Goal: Task Accomplishment & Management: Complete application form

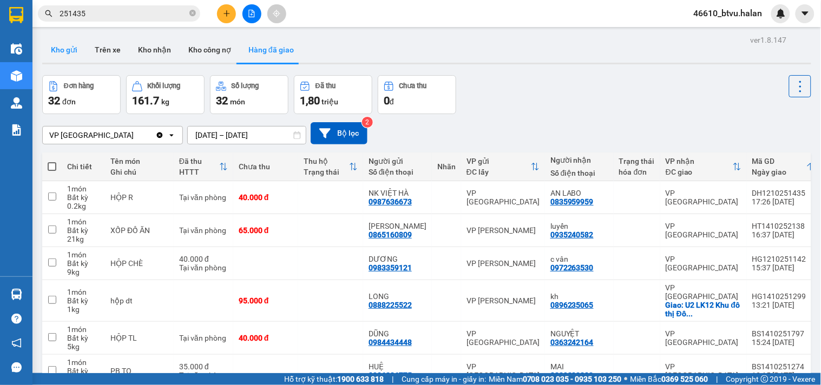
click at [53, 41] on button "Kho gửi" at bounding box center [64, 50] width 44 height 26
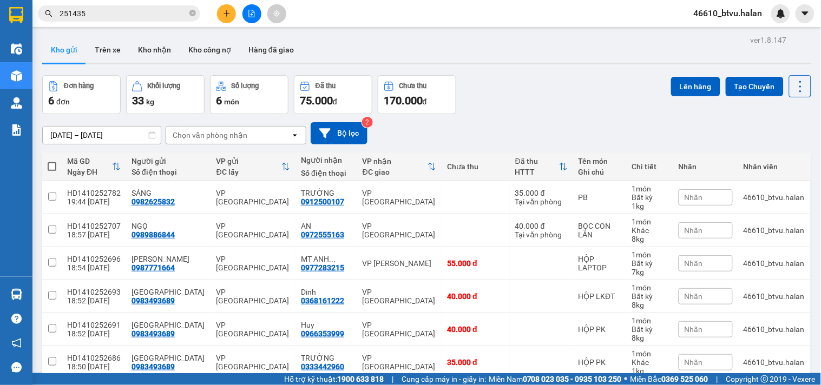
click at [53, 169] on span at bounding box center [52, 166] width 9 height 9
click at [52, 161] on input "checkbox" at bounding box center [52, 161] width 0 height 0
checkbox input "true"
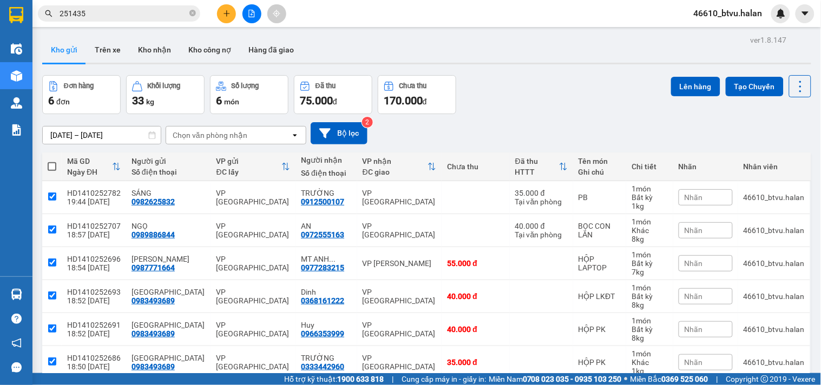
checkbox input "true"
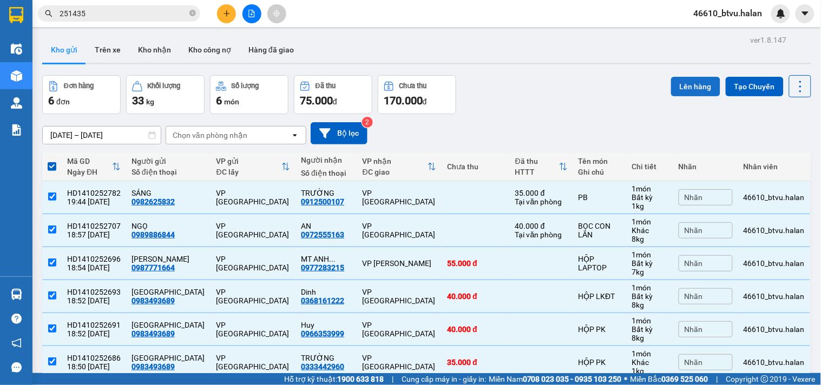
click at [693, 90] on button "Lên hàng" at bounding box center [695, 86] width 49 height 19
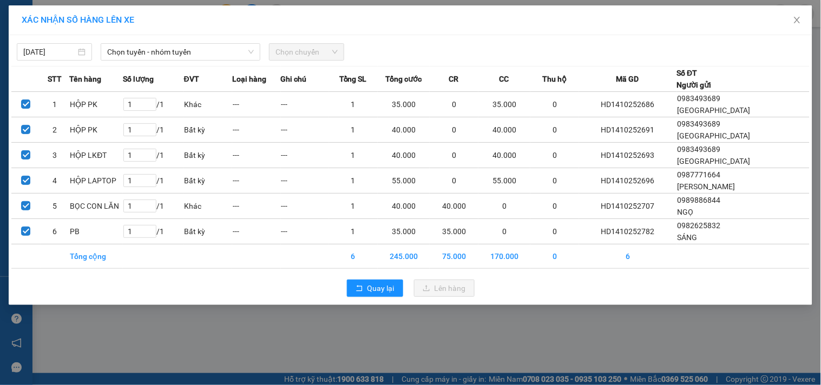
click at [217, 65] on div "14/10/2025 Chọn tuyến - nhóm tuyến Chọn chuyến STT Tên hàng Số lượng ĐVT Loại h…" at bounding box center [410, 170] width 803 height 270
click at [221, 56] on span "Chọn tuyến - nhóm tuyến" at bounding box center [180, 52] width 147 height 16
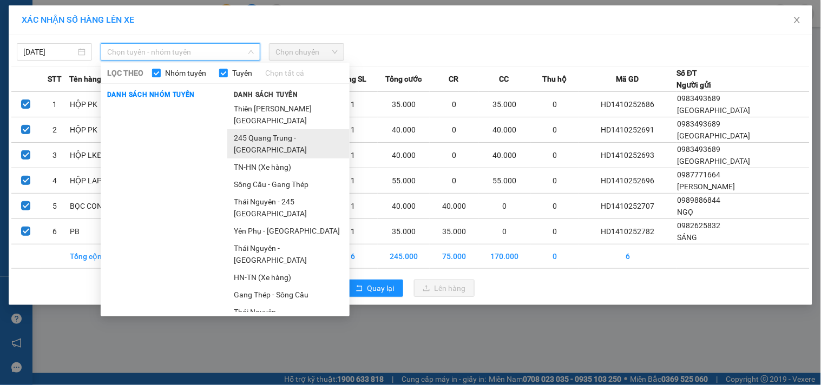
click at [264, 137] on li "245 Quang Trung - Thái Nguyên" at bounding box center [288, 143] width 122 height 29
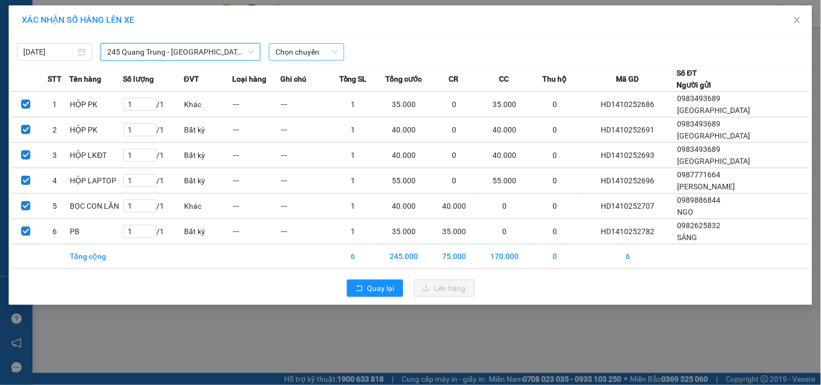
click at [296, 44] on span "Chọn chuyến" at bounding box center [306, 52] width 62 height 16
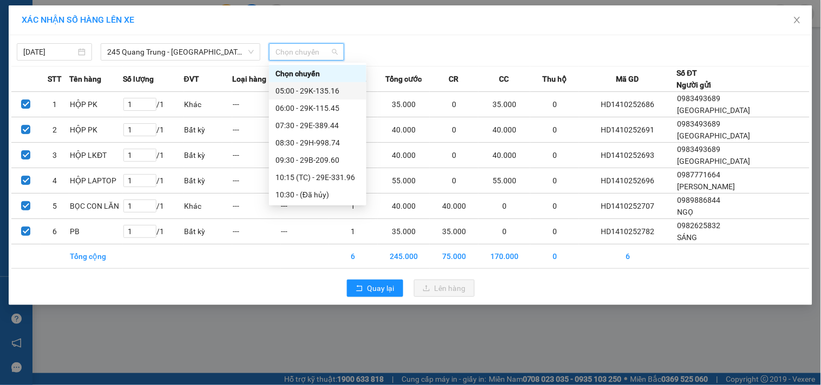
click at [304, 92] on div "05:00 - 29K-135.16" at bounding box center [317, 91] width 84 height 12
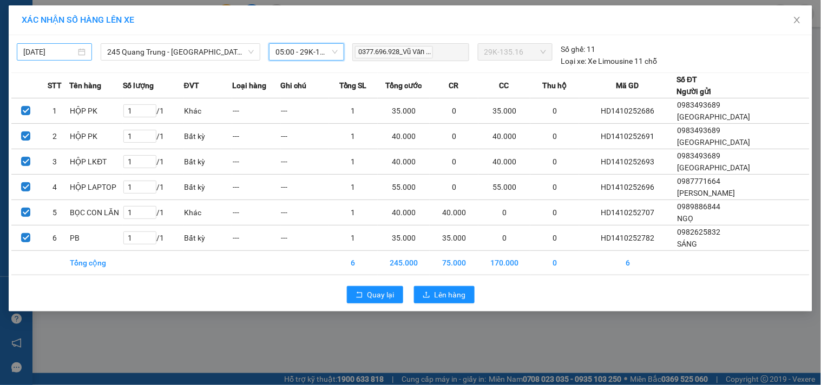
click at [58, 49] on input "14/10/2025" at bounding box center [49, 52] width 52 height 12
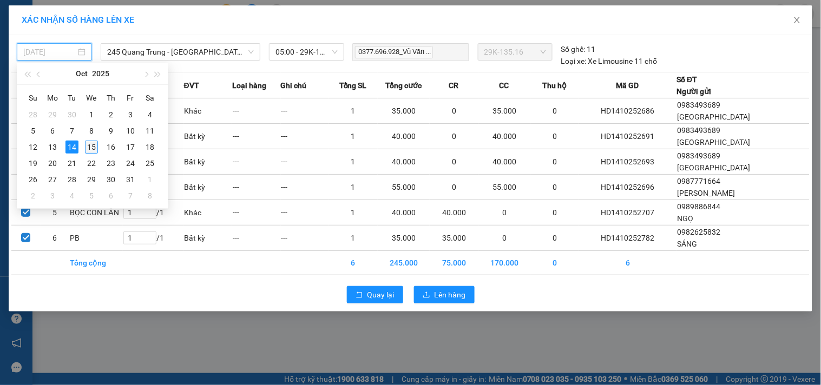
click at [95, 146] on div "15" at bounding box center [91, 147] width 13 height 13
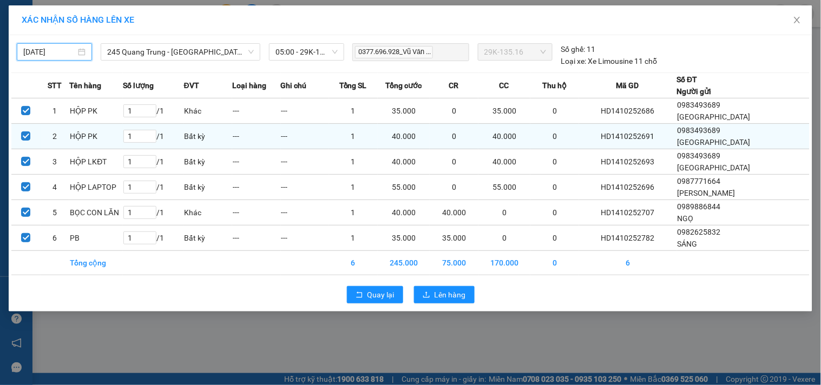
type input "[DATE]"
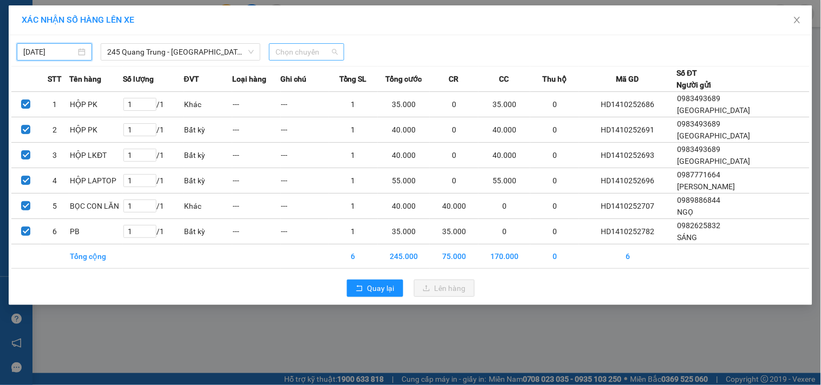
click at [309, 53] on span "Chọn chuyến" at bounding box center [306, 52] width 62 height 16
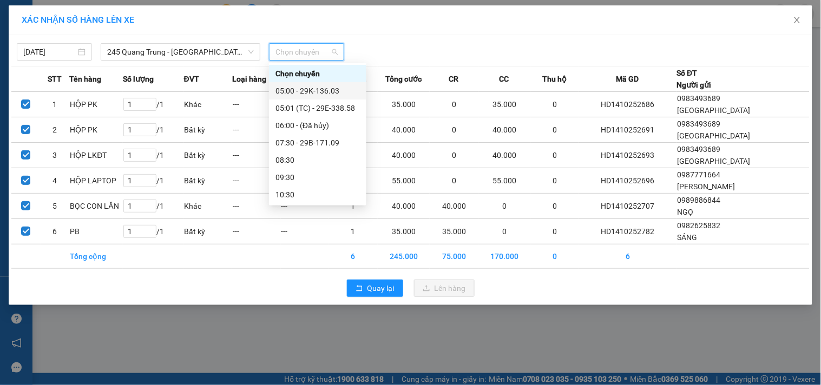
click at [323, 90] on div "05:00 - 29K-136.03" at bounding box center [317, 91] width 84 height 12
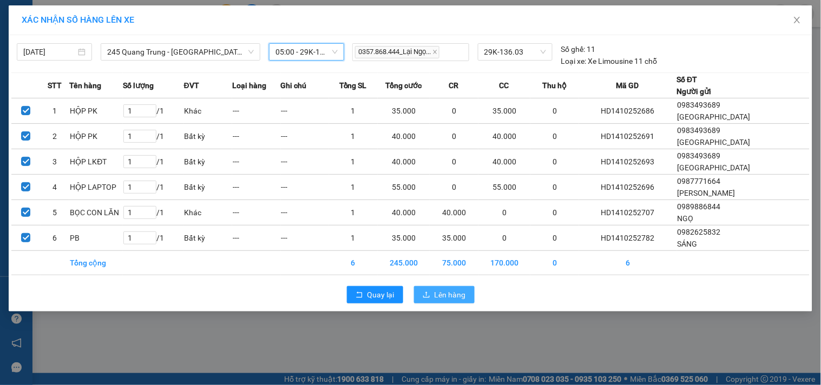
click at [432, 298] on button "Lên hàng" at bounding box center [444, 294] width 61 height 17
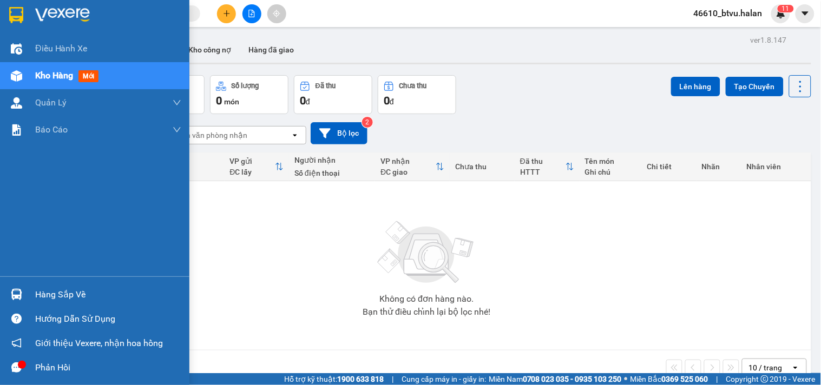
click at [27, 292] on div "Hàng sắp về" at bounding box center [94, 294] width 189 height 24
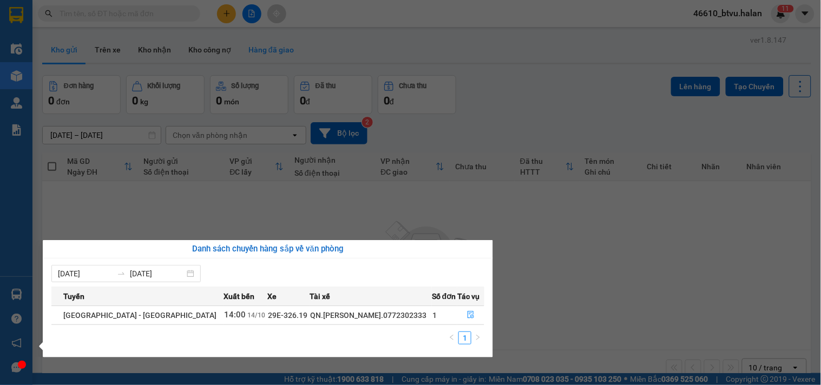
drag, startPoint x: 277, startPoint y: 226, endPoint x: 282, endPoint y: 44, distance: 182.4
click at [277, 225] on section "Kết quả tìm kiếm ( 0 ) Bộ lọc Thuộc VP này No Data 46610_btvu.halan 1 1 Điều hà…" at bounding box center [410, 192] width 821 height 385
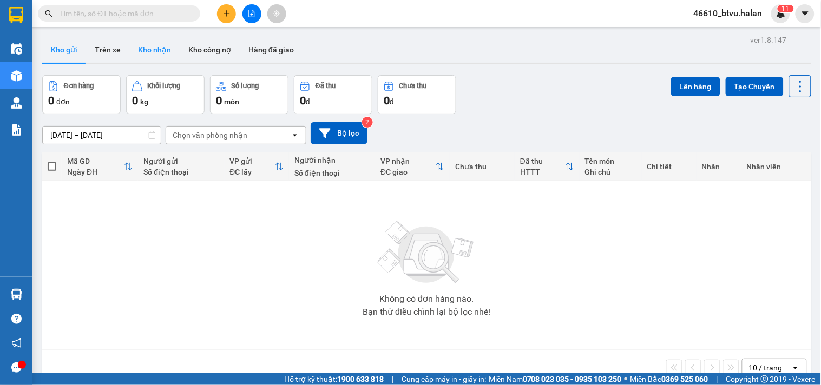
click at [149, 61] on button "Kho nhận" at bounding box center [154, 50] width 50 height 26
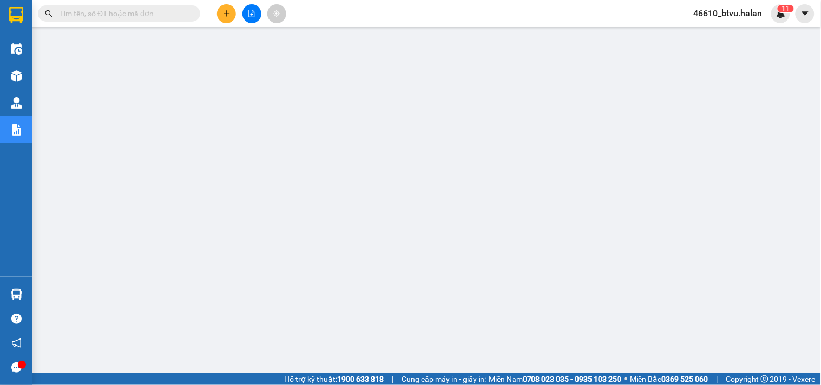
click at [227, 14] on icon "plus" at bounding box center [227, 14] width 8 height 8
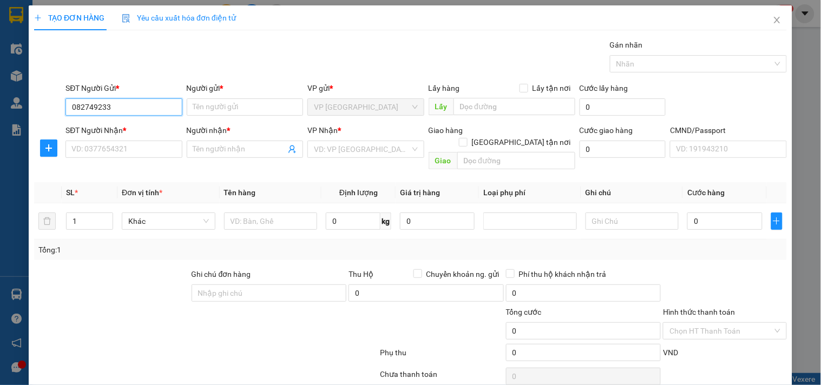
type input "0827492333"
click at [122, 131] on div "0827492333 - VP [GEOGRAPHIC_DATA]" at bounding box center [137, 129] width 133 height 12
type input "VP [GEOGRAPHIC_DATA]"
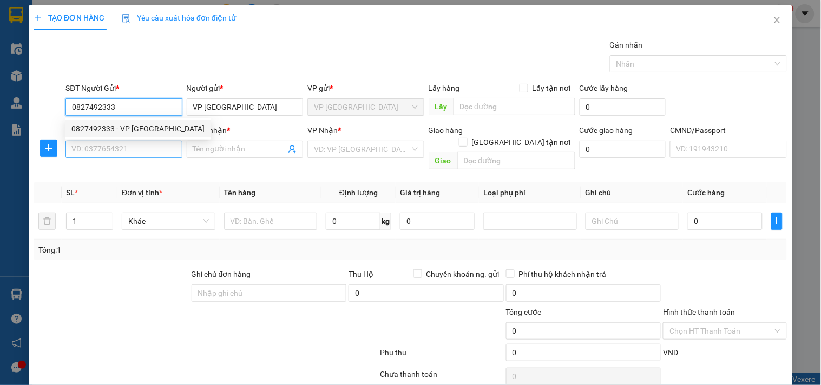
type input "0827492333"
click at [125, 152] on input "SĐT Người Nhận *" at bounding box center [123, 149] width 116 height 17
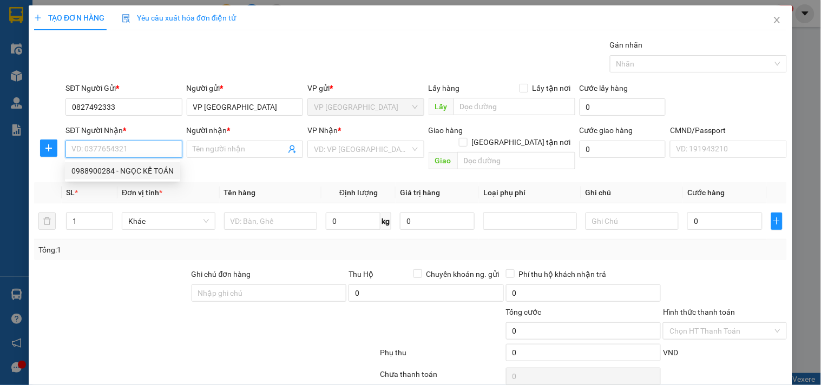
click at [129, 170] on div "0988900284 - NGỌC KẾ TOÁN" at bounding box center [122, 171] width 102 height 12
type input "0988900284"
type input "NGỌC KẾ TOÁN"
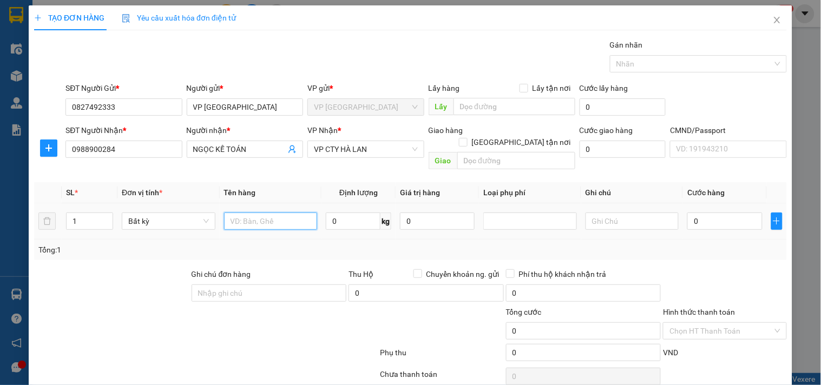
click at [279, 213] on input "text" at bounding box center [271, 221] width 94 height 17
type input "PB BC 14/10"
click at [695, 213] on input "0" at bounding box center [724, 221] width 75 height 17
click at [683, 323] on input "Hình thức thanh toán" at bounding box center [720, 331] width 103 height 16
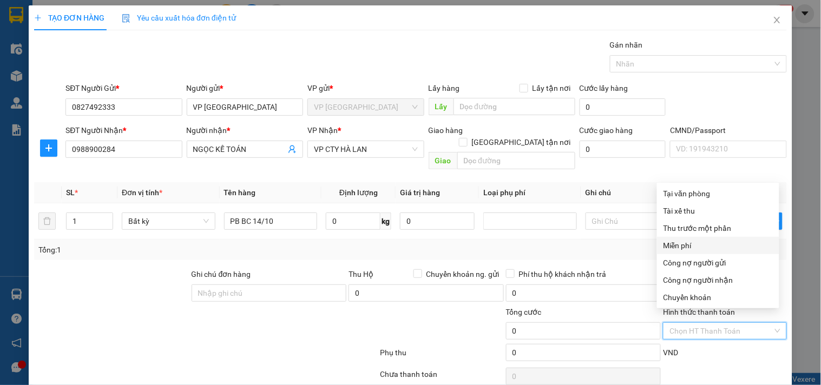
click at [692, 244] on div "Miễn phí" at bounding box center [717, 246] width 109 height 12
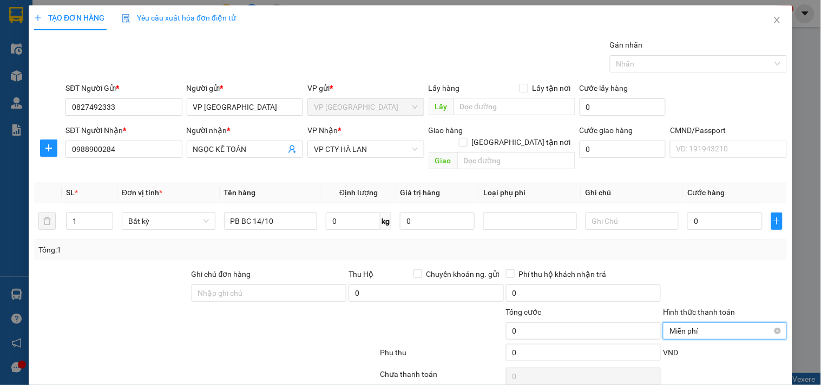
scroll to position [36, 0]
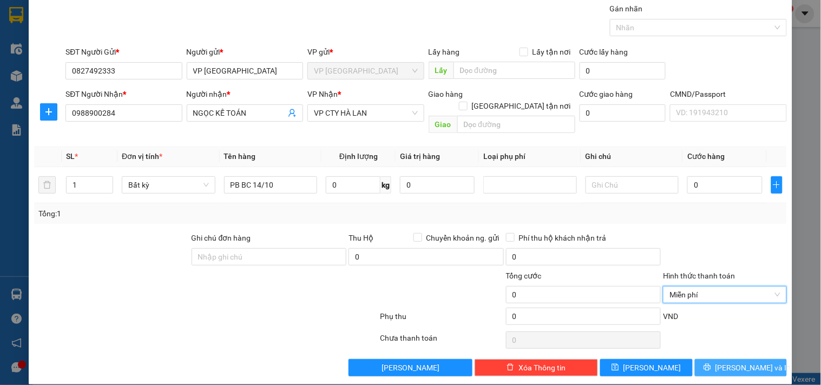
click at [720, 359] on button "[PERSON_NAME] và In" at bounding box center [741, 367] width 92 height 17
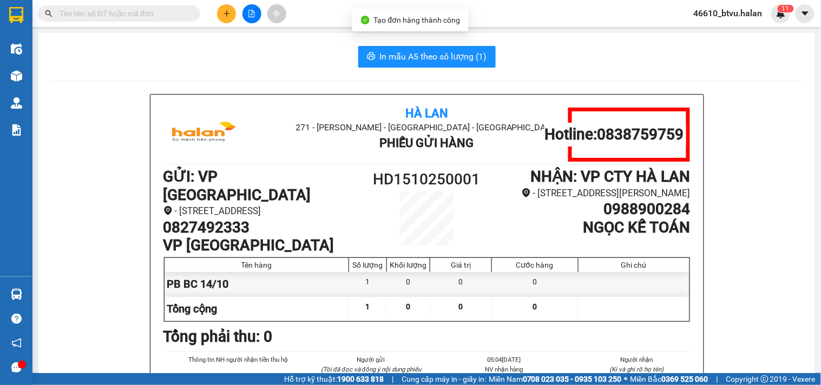
click at [426, 47] on button "In mẫu A5 theo số lượng (1)" at bounding box center [426, 57] width 137 height 22
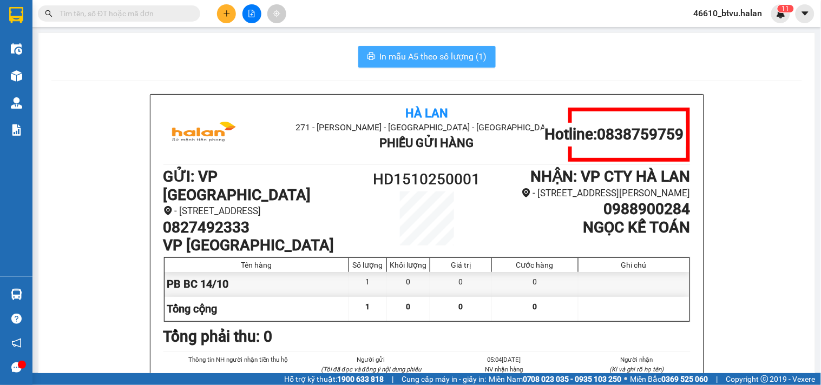
click at [461, 58] on span "In mẫu A5 theo số lượng (1)" at bounding box center [433, 57] width 107 height 14
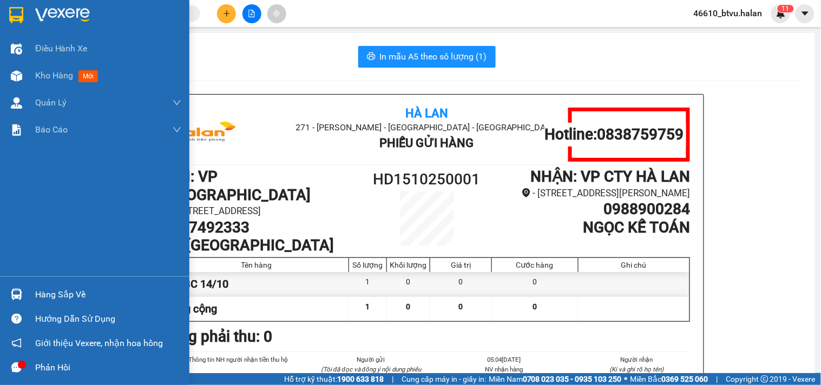
click at [39, 289] on div "Hàng sắp về" at bounding box center [108, 295] width 146 height 16
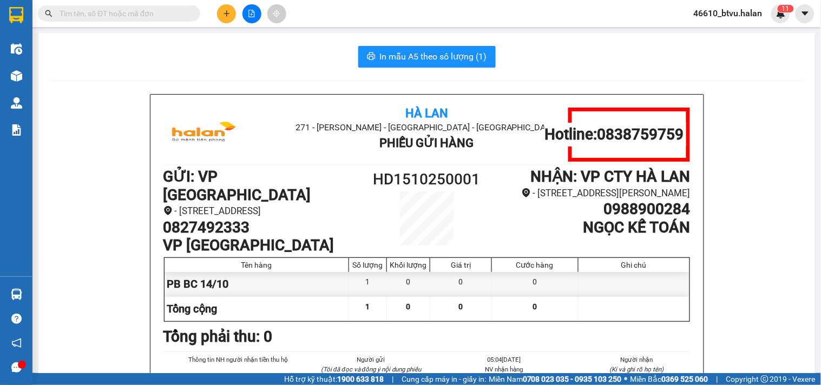
drag, startPoint x: 53, startPoint y: 133, endPoint x: 50, endPoint y: 249, distance: 116.3
click at [52, 146] on section "Kết quả tìm kiếm ( 0 ) Bộ lọc Thuộc VP này No Data 46610_btvu.halan 1 1 Điều hà…" at bounding box center [410, 192] width 821 height 385
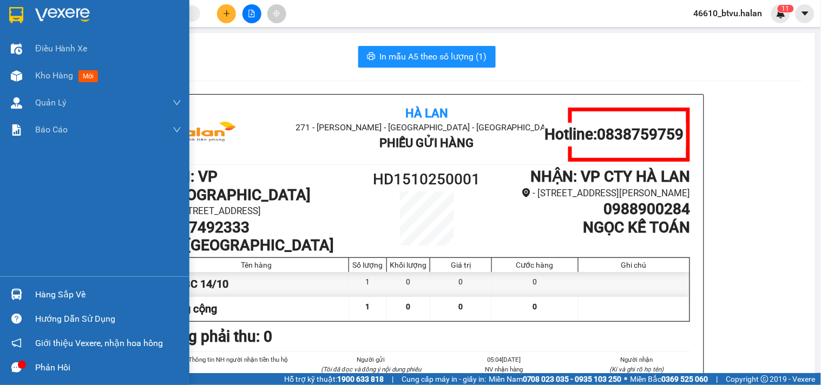
drag, startPoint x: 20, startPoint y: 282, endPoint x: 44, endPoint y: 277, distance: 24.7
click at [23, 282] on div "Hàng sắp về Hướng dẫn sử dụng Giới thiệu Vexere, nhận hoa hồng Phản hồi" at bounding box center [94, 327] width 189 height 103
click at [43, 300] on div "Hàng sắp về" at bounding box center [108, 295] width 146 height 16
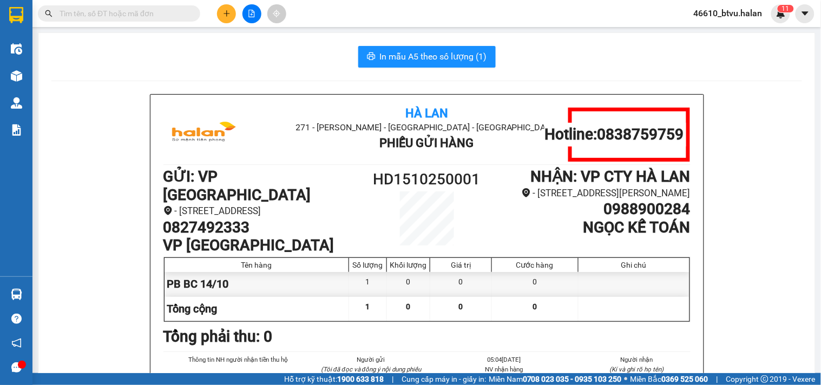
click at [417, 186] on section "Kết quả tìm kiếm ( 0 ) Bộ lọc Thuộc VP này No Data 46610_btvu.halan 1 1 Điều hà…" at bounding box center [410, 192] width 821 height 385
